Goal: Find specific page/section: Find specific page/section

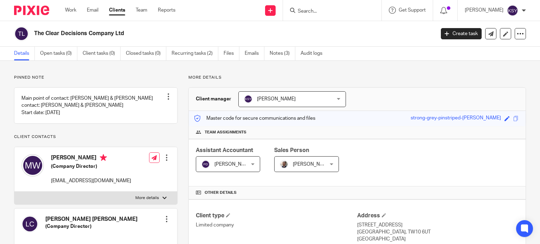
click at [312, 14] on form at bounding box center [334, 10] width 75 height 9
click at [311, 12] on input "Search" at bounding box center [328, 11] width 63 height 6
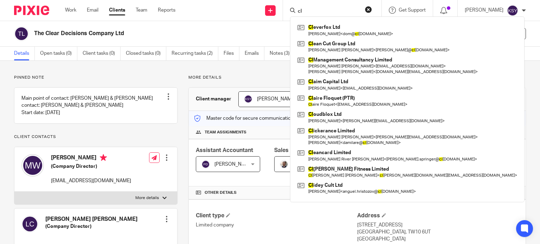
type input "c"
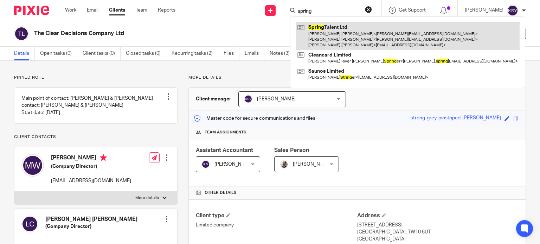
type input "spring"
click at [315, 30] on link at bounding box center [408, 36] width 224 height 28
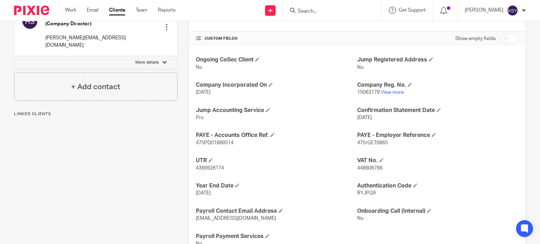
scroll to position [246, 0]
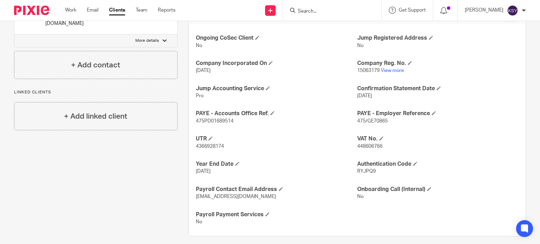
click at [372, 95] on span "[DATE]" at bounding box center [364, 96] width 15 height 5
drag, startPoint x: 374, startPoint y: 95, endPoint x: 354, endPoint y: 96, distance: 19.7
click at [357, 96] on span "[DATE]" at bounding box center [364, 96] width 15 height 5
drag, startPoint x: 354, startPoint y: 96, endPoint x: 373, endPoint y: 97, distance: 19.0
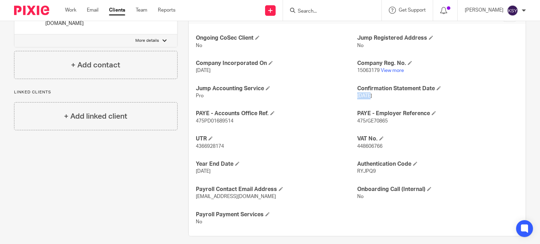
click at [372, 97] on span "[DATE]" at bounding box center [364, 96] width 15 height 5
